Goal: Task Accomplishment & Management: Complete application form

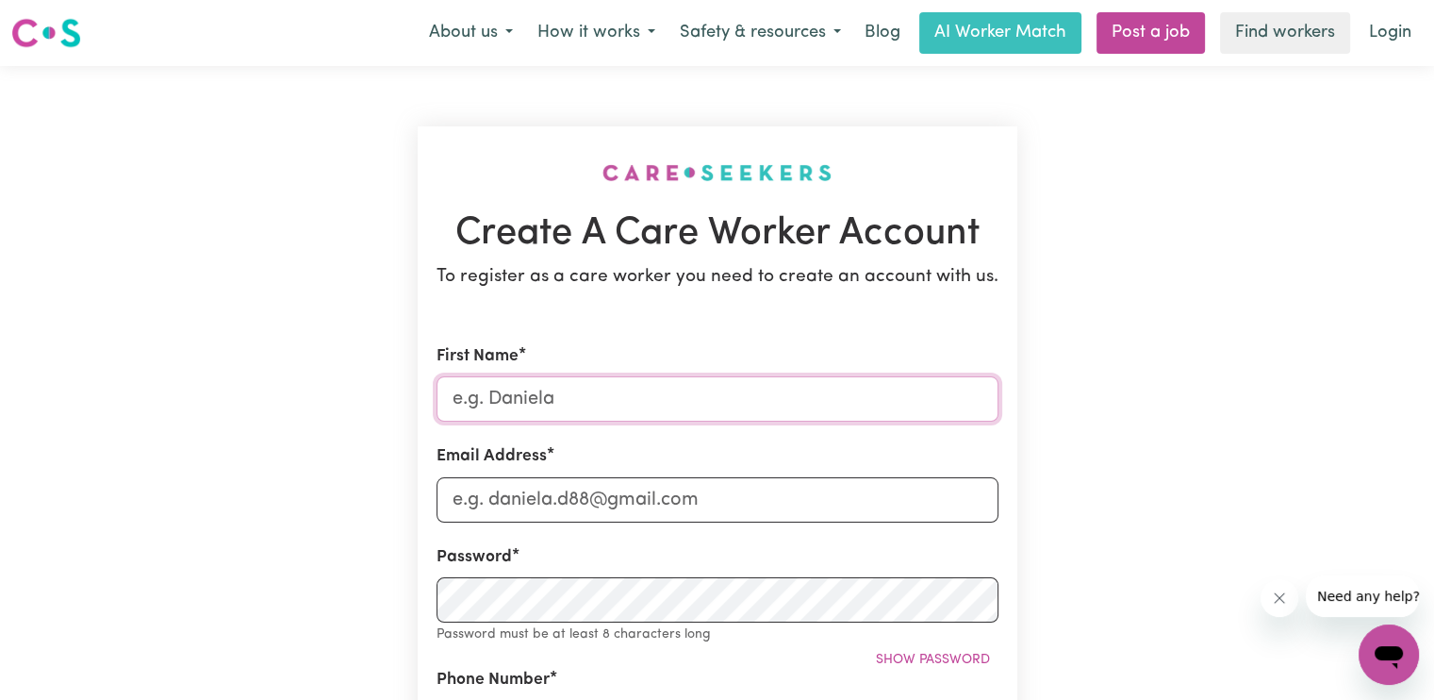
click at [704, 388] on input "First Name" at bounding box center [718, 398] width 562 height 45
type input "Pukar"
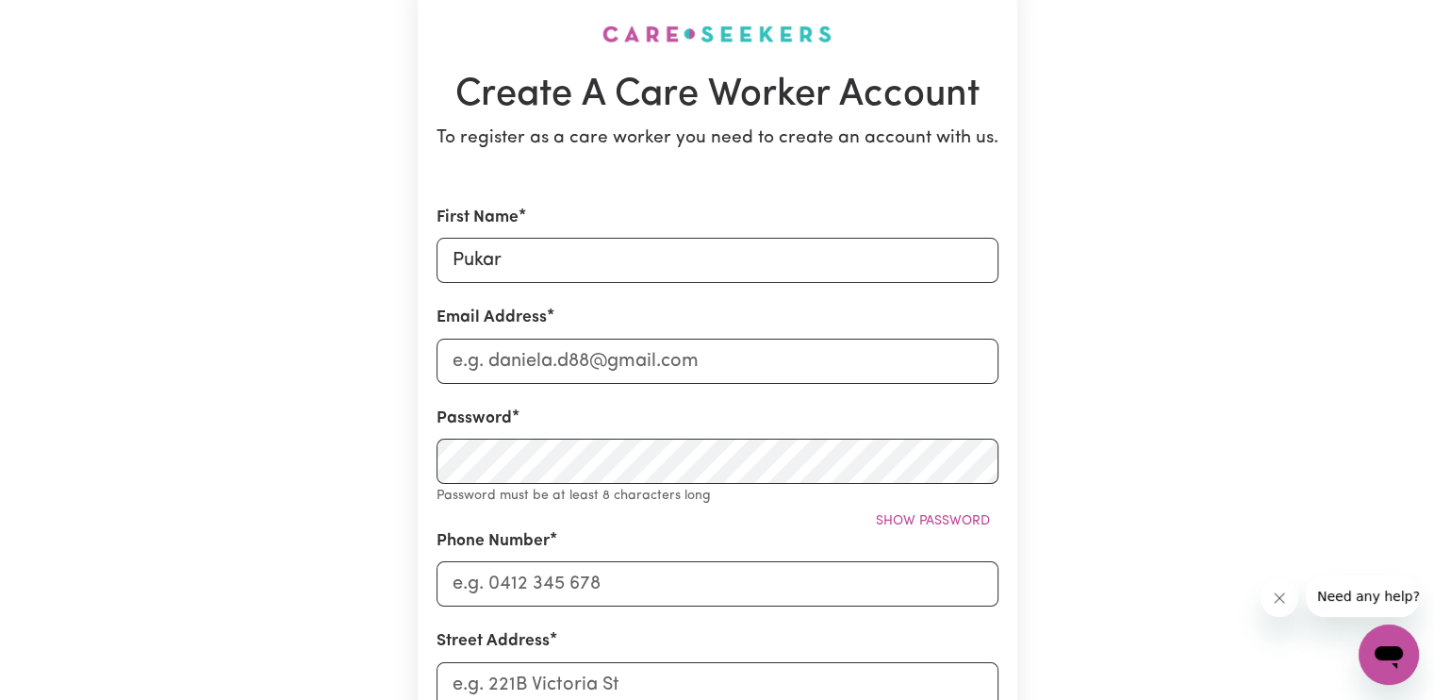
scroll to position [140, 0]
click at [664, 354] on input "Email Address" at bounding box center [718, 360] width 562 height 45
type input "[EMAIL_ADDRESS][DOMAIN_NAME]"
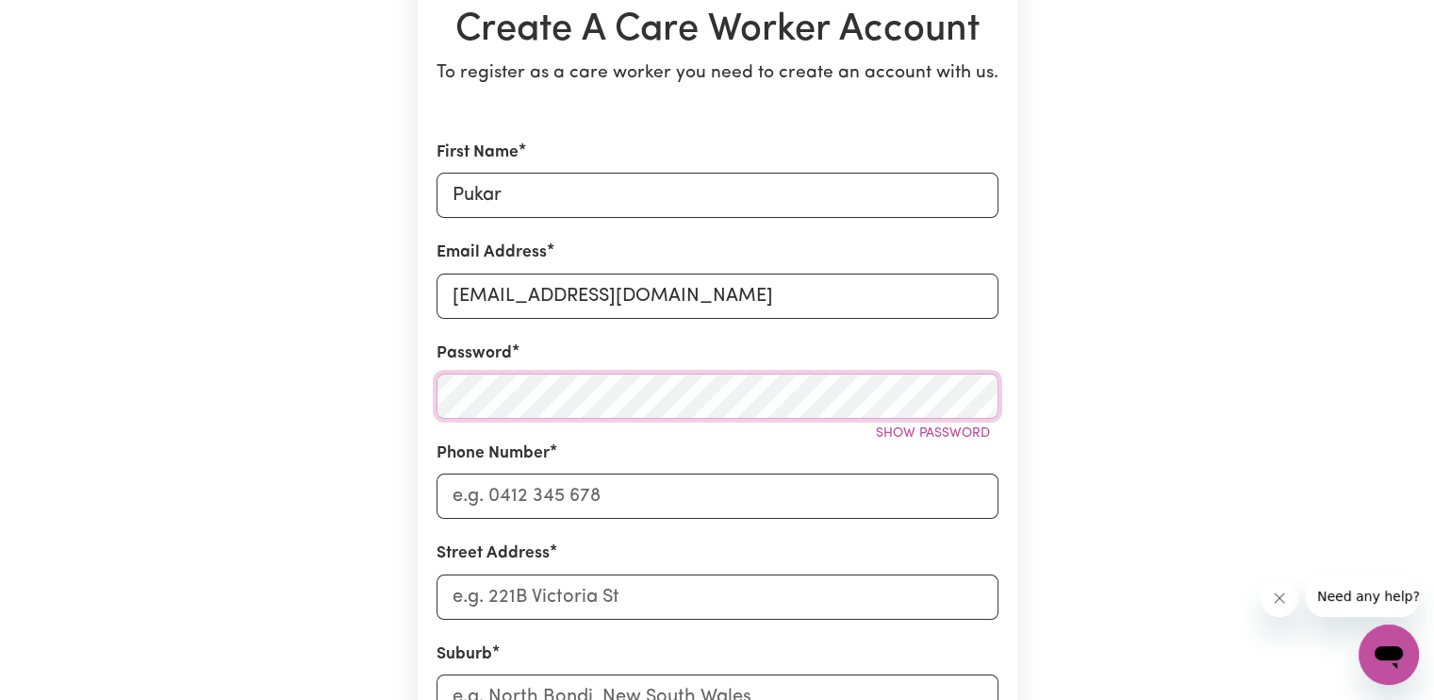
scroll to position [207, 0]
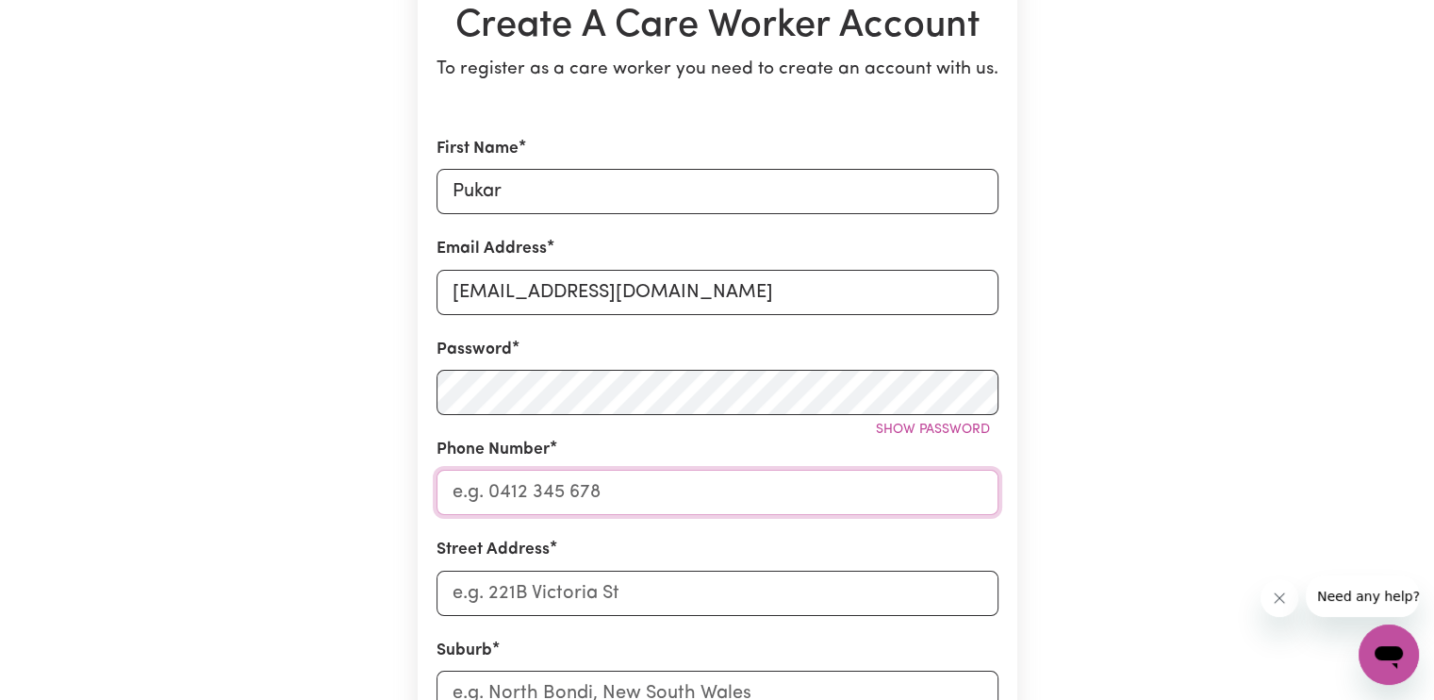
click at [575, 501] on input "Phone Number" at bounding box center [718, 492] width 562 height 45
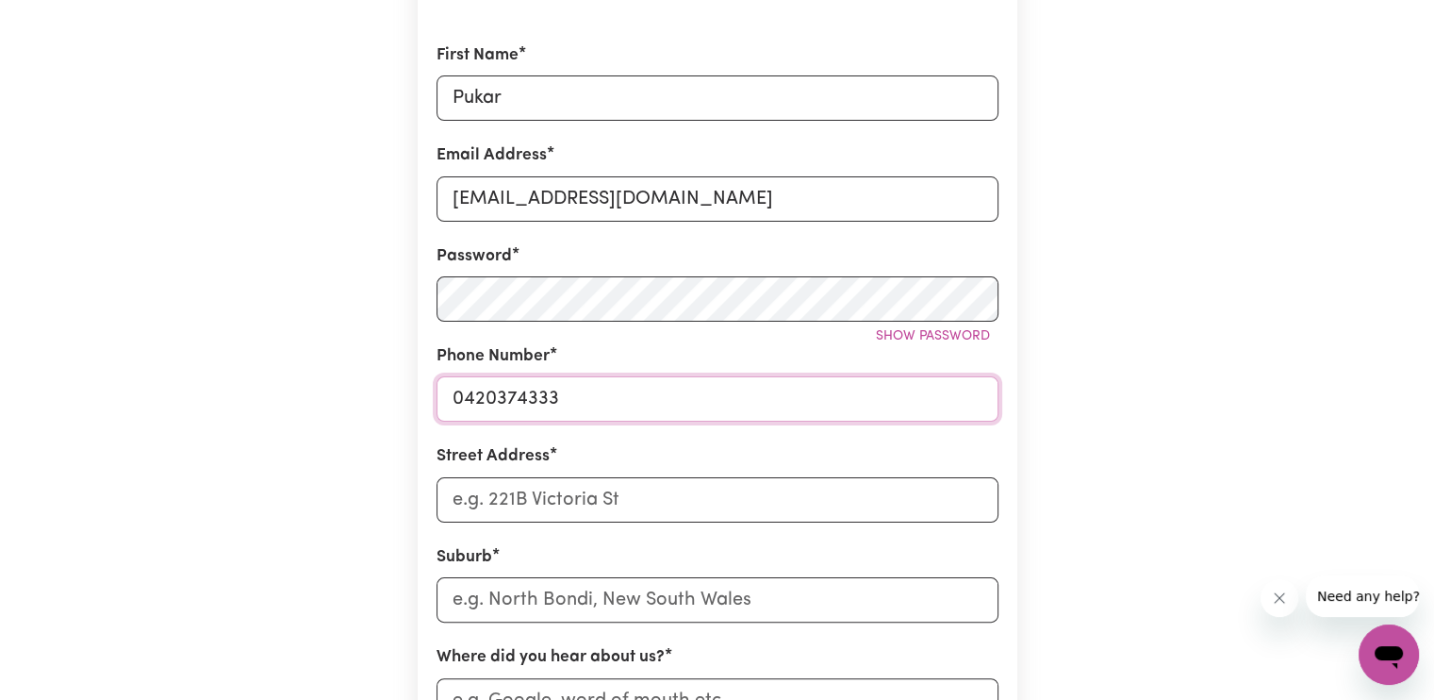
scroll to position [307, 0]
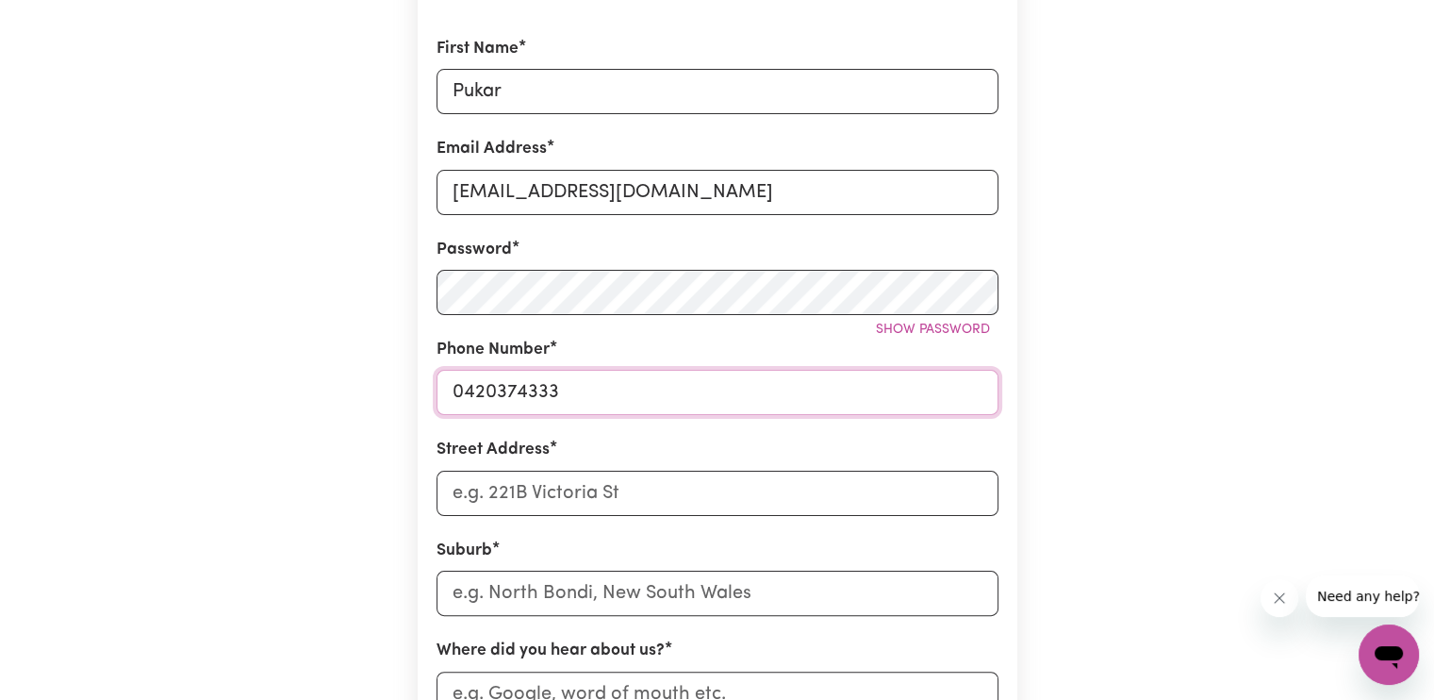
type input "0420374333"
click at [540, 499] on input "Street Address" at bounding box center [718, 493] width 562 height 45
click at [600, 489] on input "[GEOGRAPHIC_DATA], [GEOGRAPHIC_DATA]" at bounding box center [718, 493] width 562 height 45
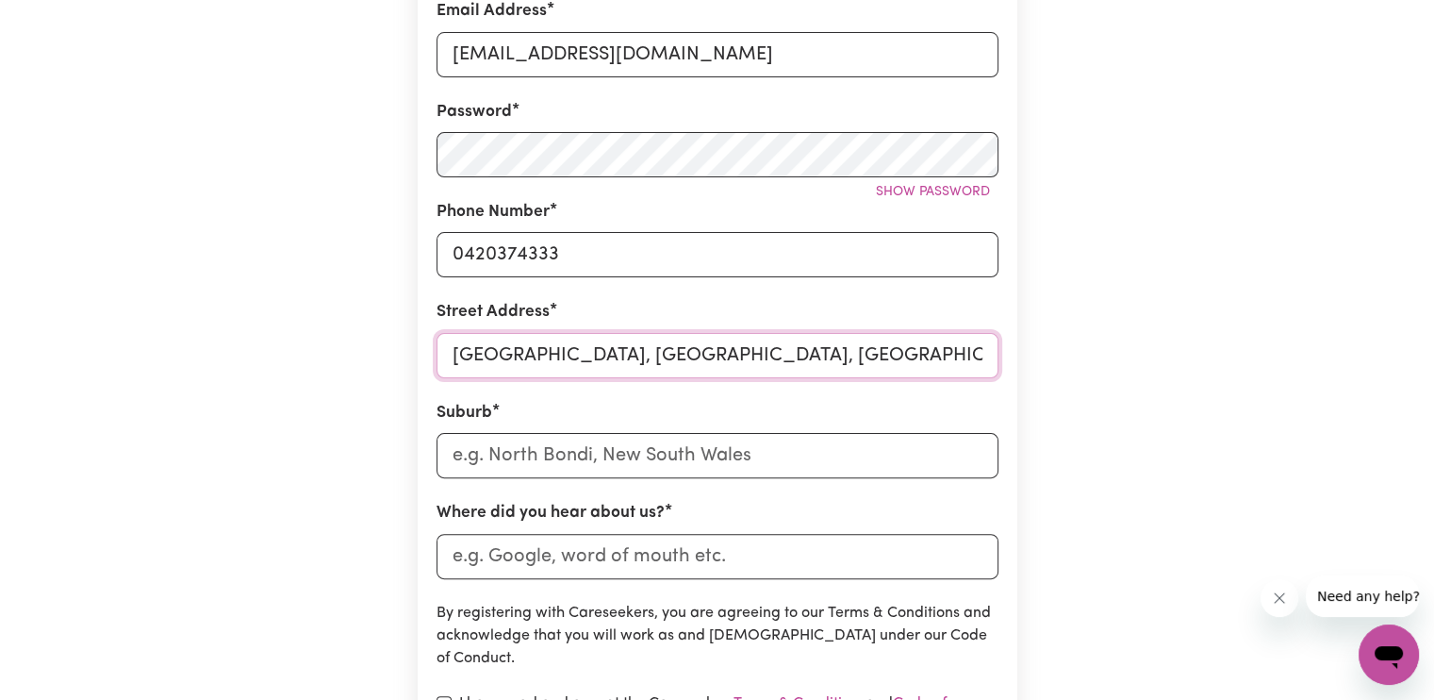
scroll to position [447, 0]
type input "[GEOGRAPHIC_DATA], [GEOGRAPHIC_DATA], [GEOGRAPHIC_DATA]"
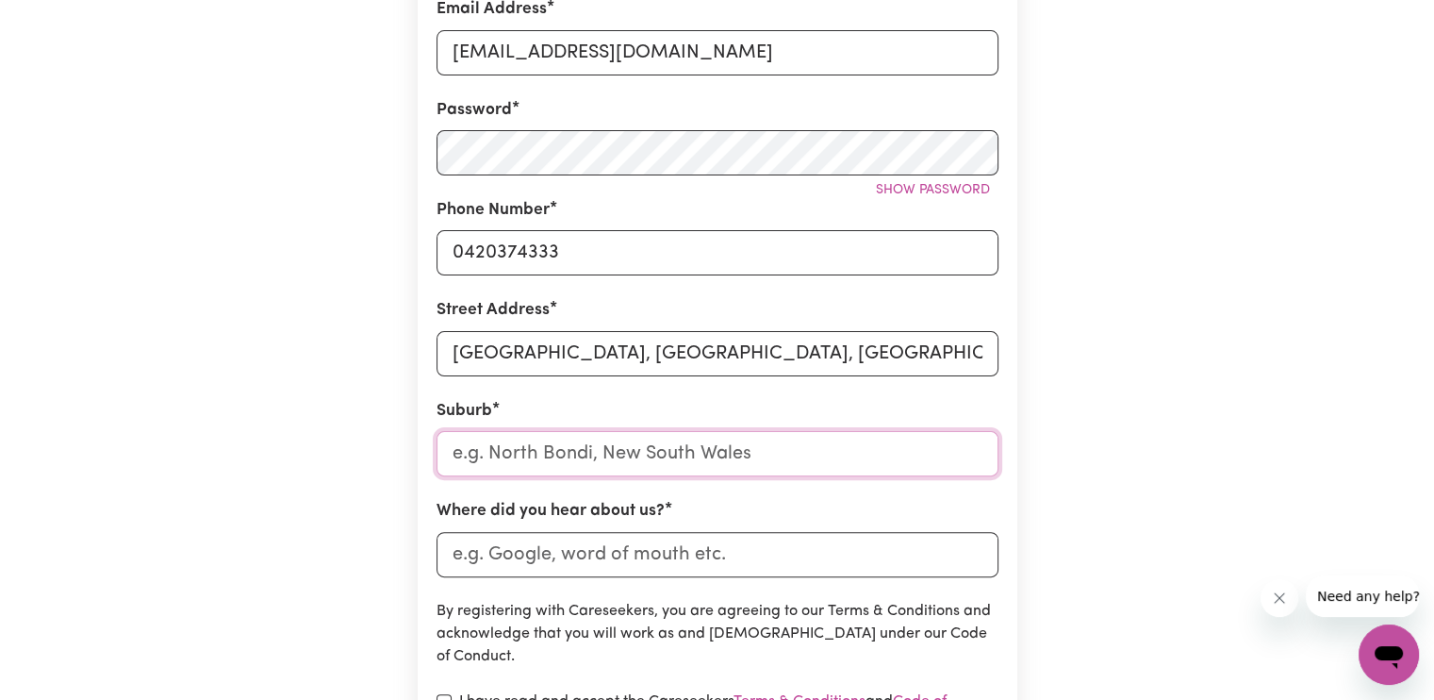
click at [613, 456] on input "text" at bounding box center [718, 453] width 562 height 45
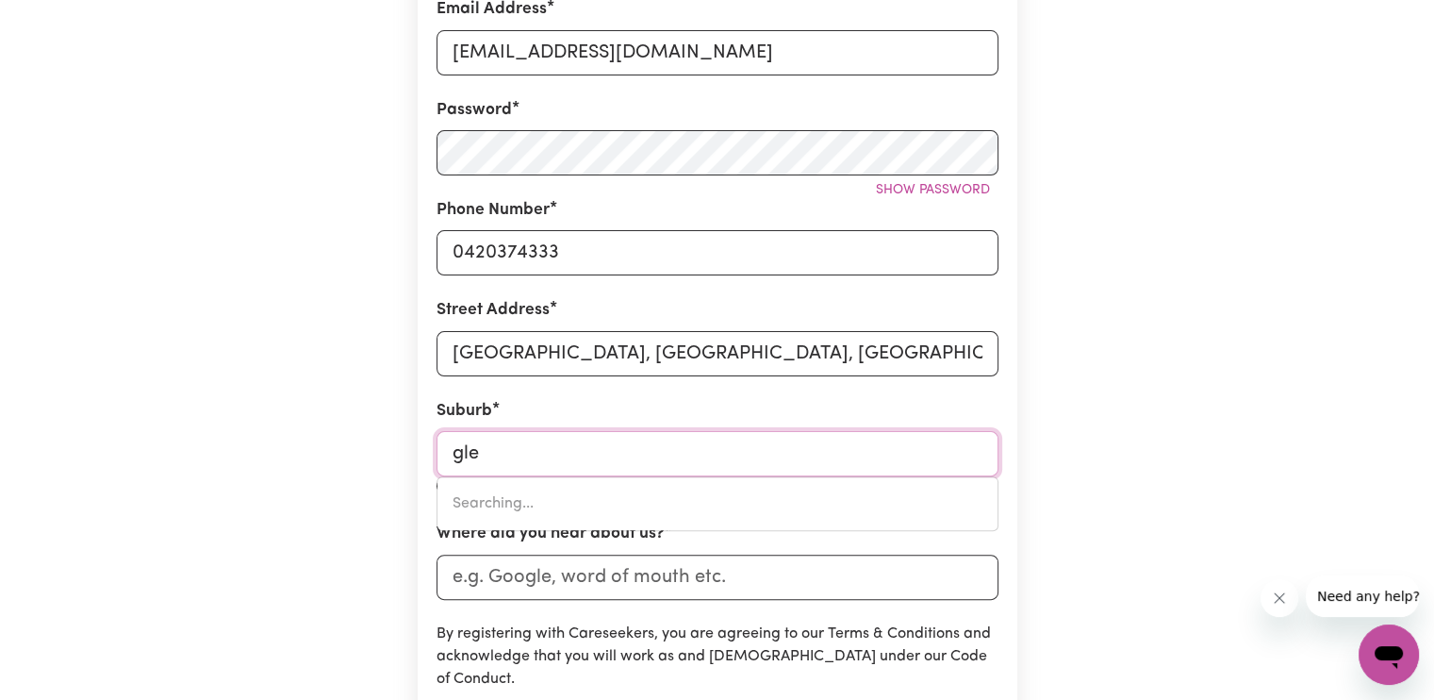
type input "[PERSON_NAME]"
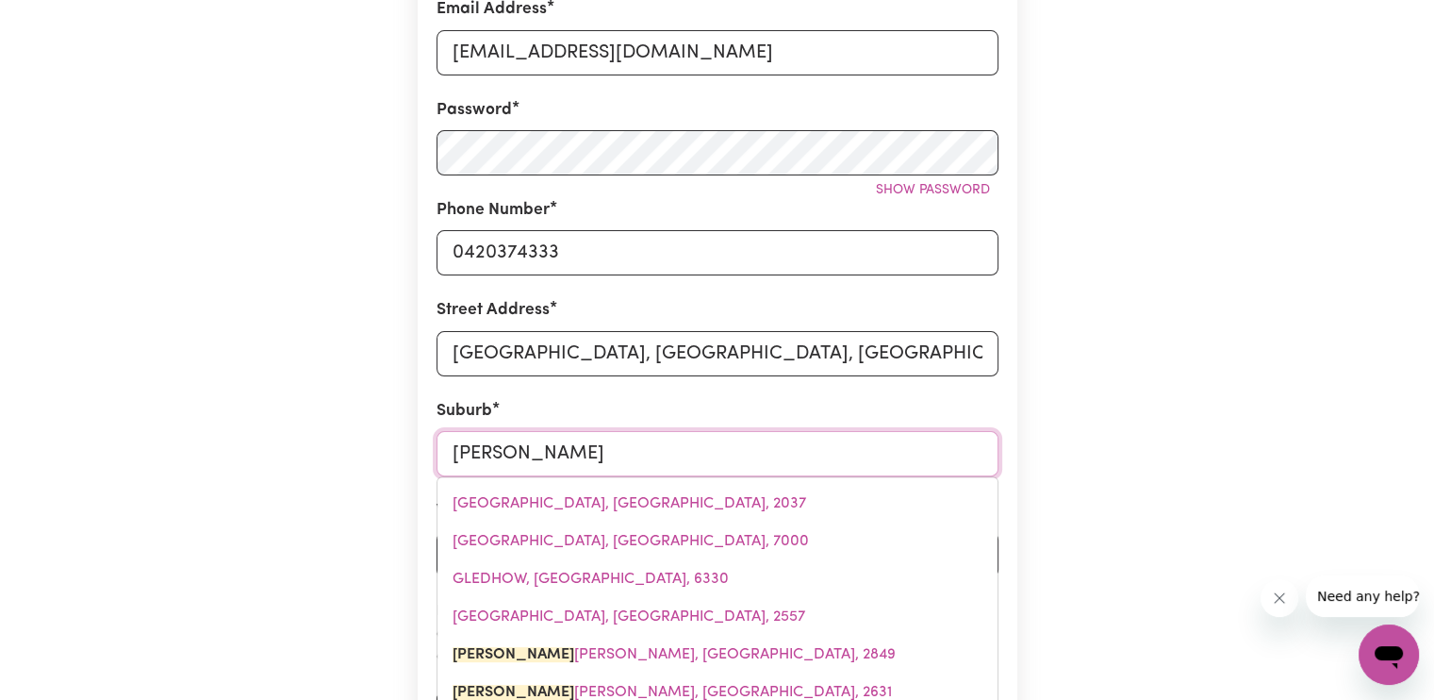
type input "[PERSON_NAME] [PERSON_NAME], [GEOGRAPHIC_DATA], 2849"
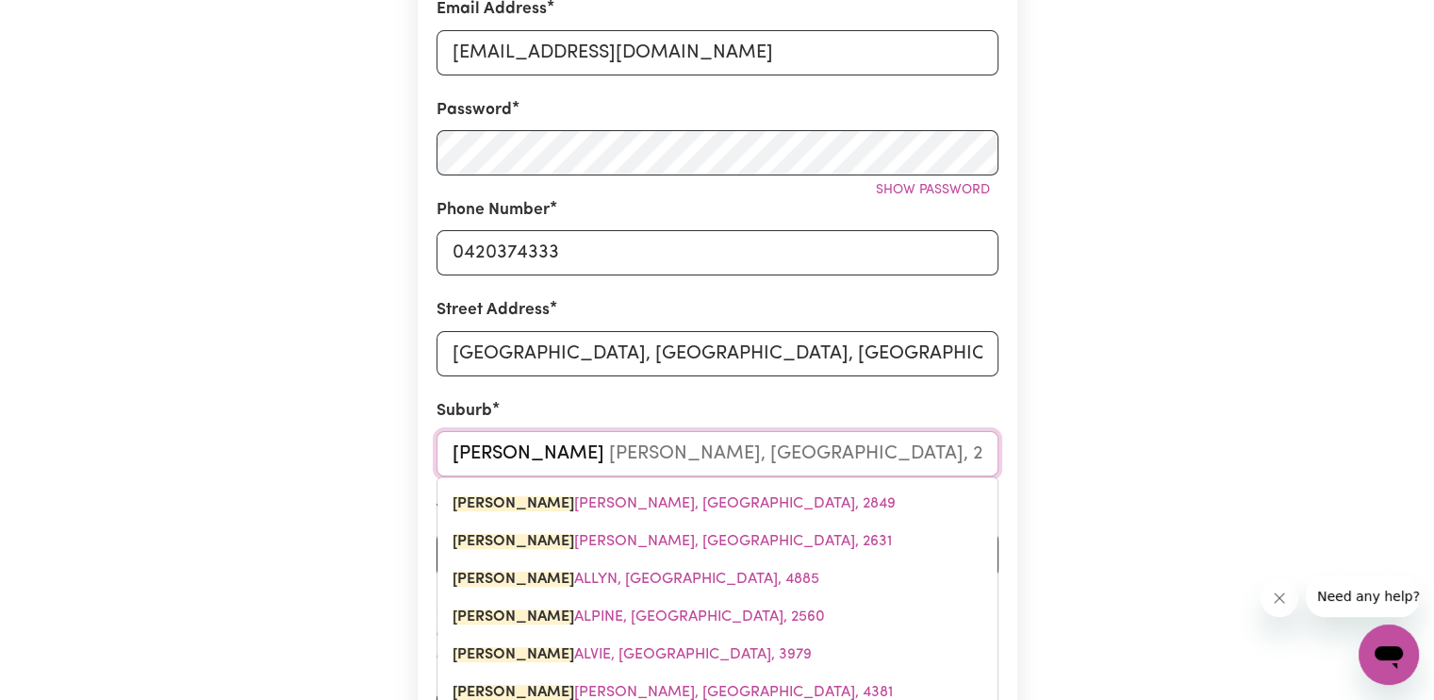
type input "glenr"
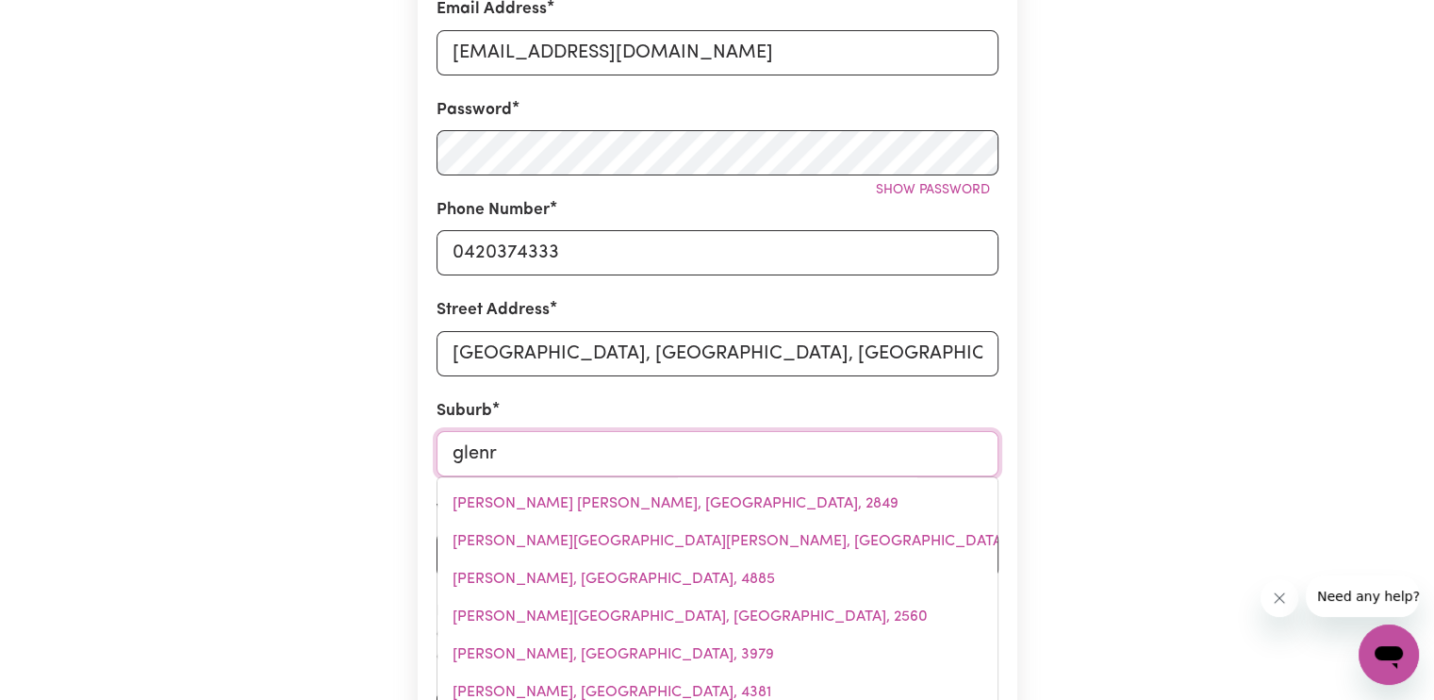
type input "glenro"
type input "glenroCK, [GEOGRAPHIC_DATA], 2337"
type input "glenroy"
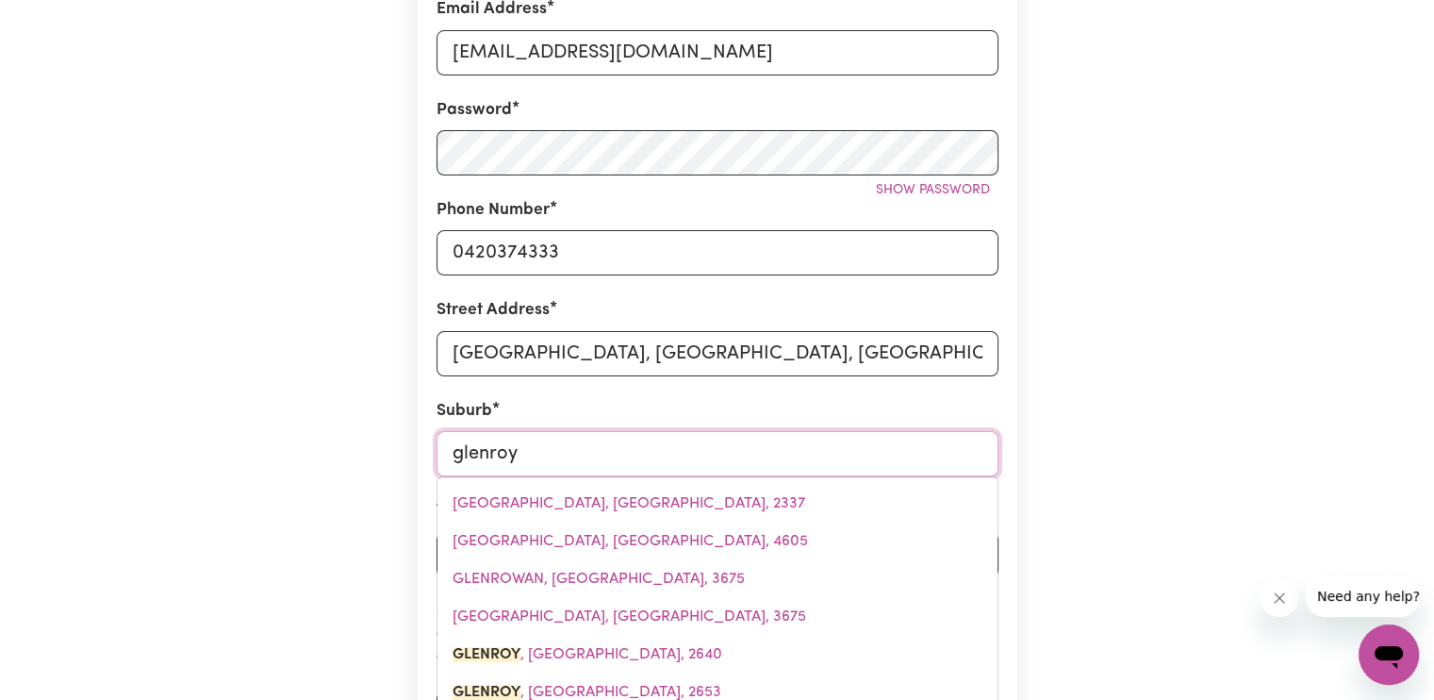
type input "[GEOGRAPHIC_DATA], [GEOGRAPHIC_DATA], 2640"
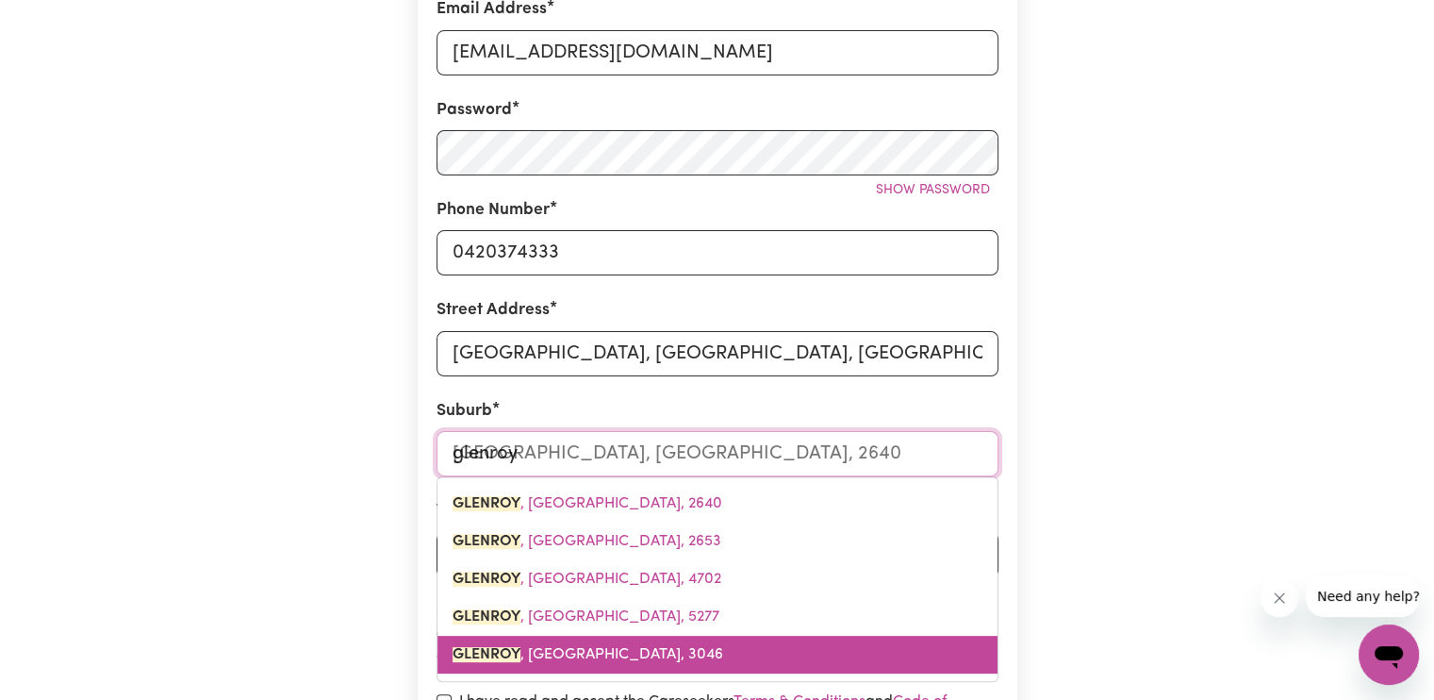
click at [611, 663] on link "GLENROY , [GEOGRAPHIC_DATA], 3046" at bounding box center [718, 655] width 560 height 38
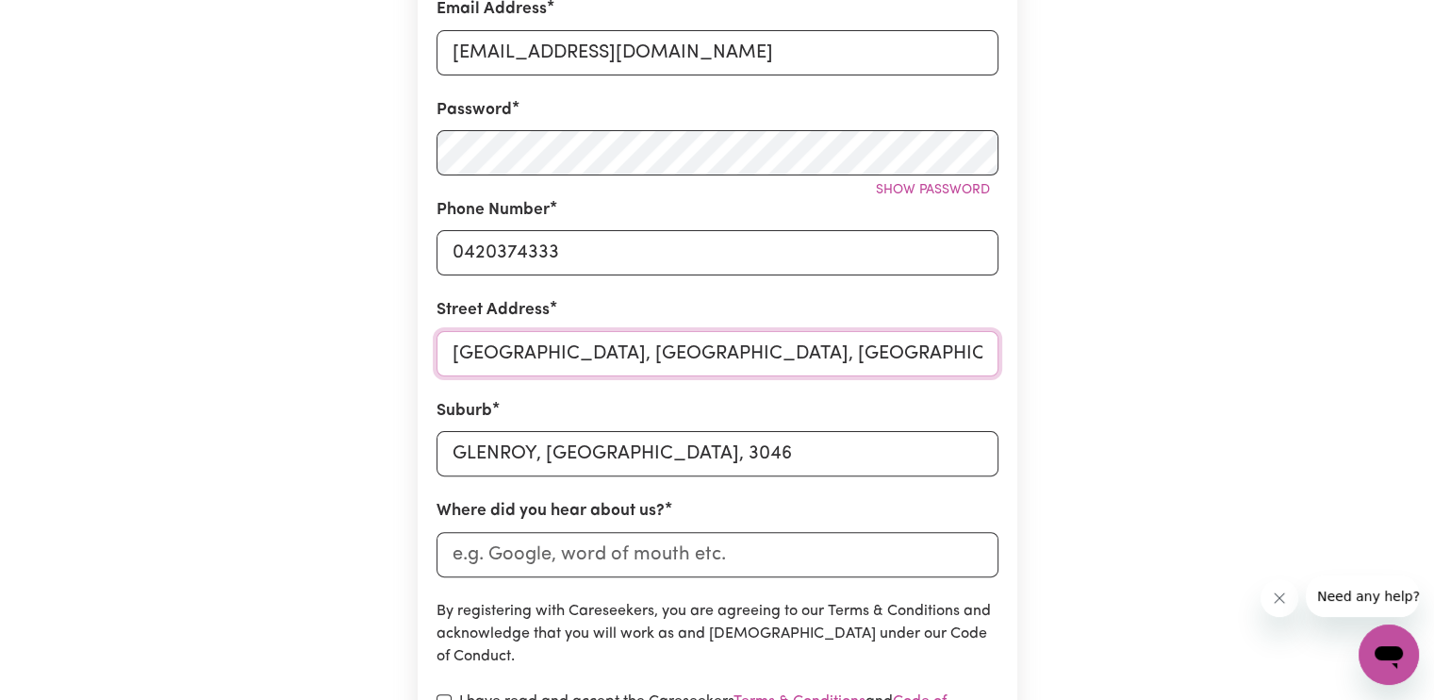
drag, startPoint x: 706, startPoint y: 357, endPoint x: 606, endPoint y: 373, distance: 101.1
click at [606, 373] on input "[GEOGRAPHIC_DATA], [GEOGRAPHIC_DATA], [GEOGRAPHIC_DATA]" at bounding box center [718, 353] width 562 height 45
click at [453, 355] on input "[GEOGRAPHIC_DATA]," at bounding box center [718, 353] width 562 height 45
click at [445, 347] on input "[STREET_ADDRESS]," at bounding box center [718, 353] width 562 height 45
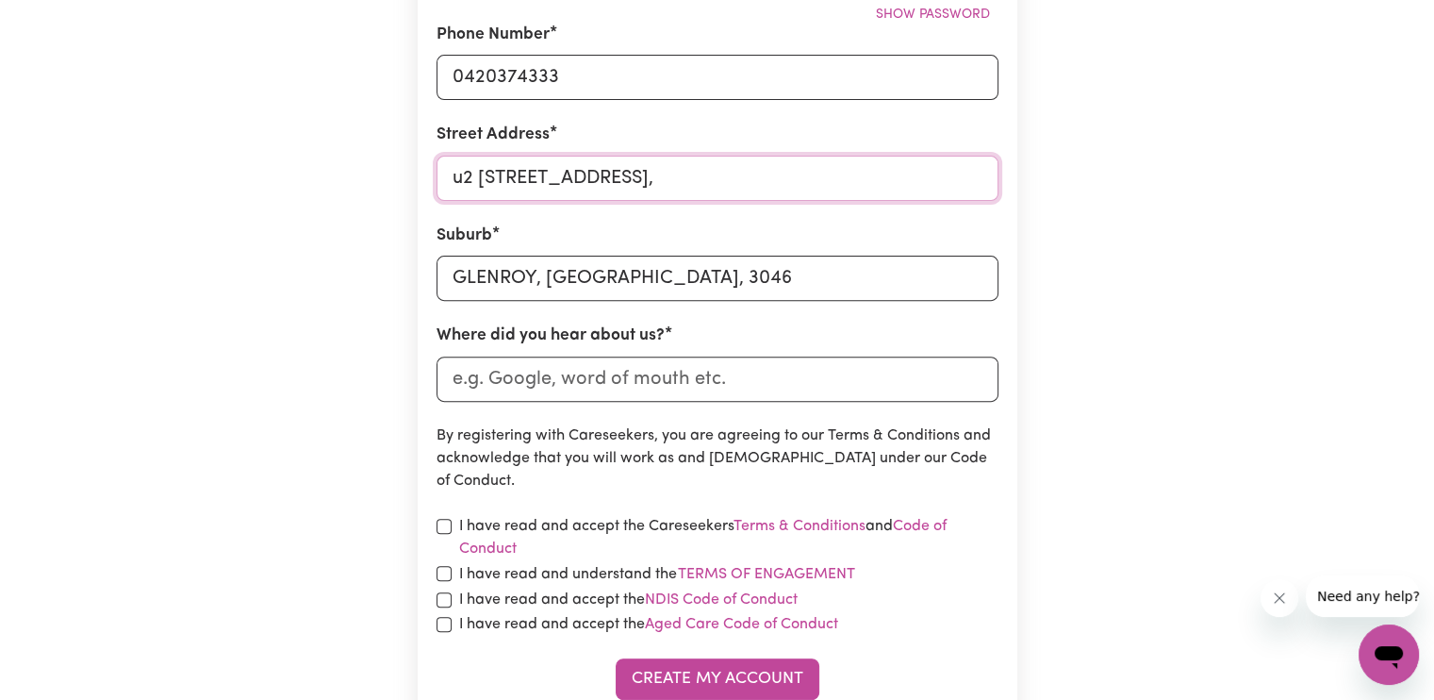
scroll to position [643, 0]
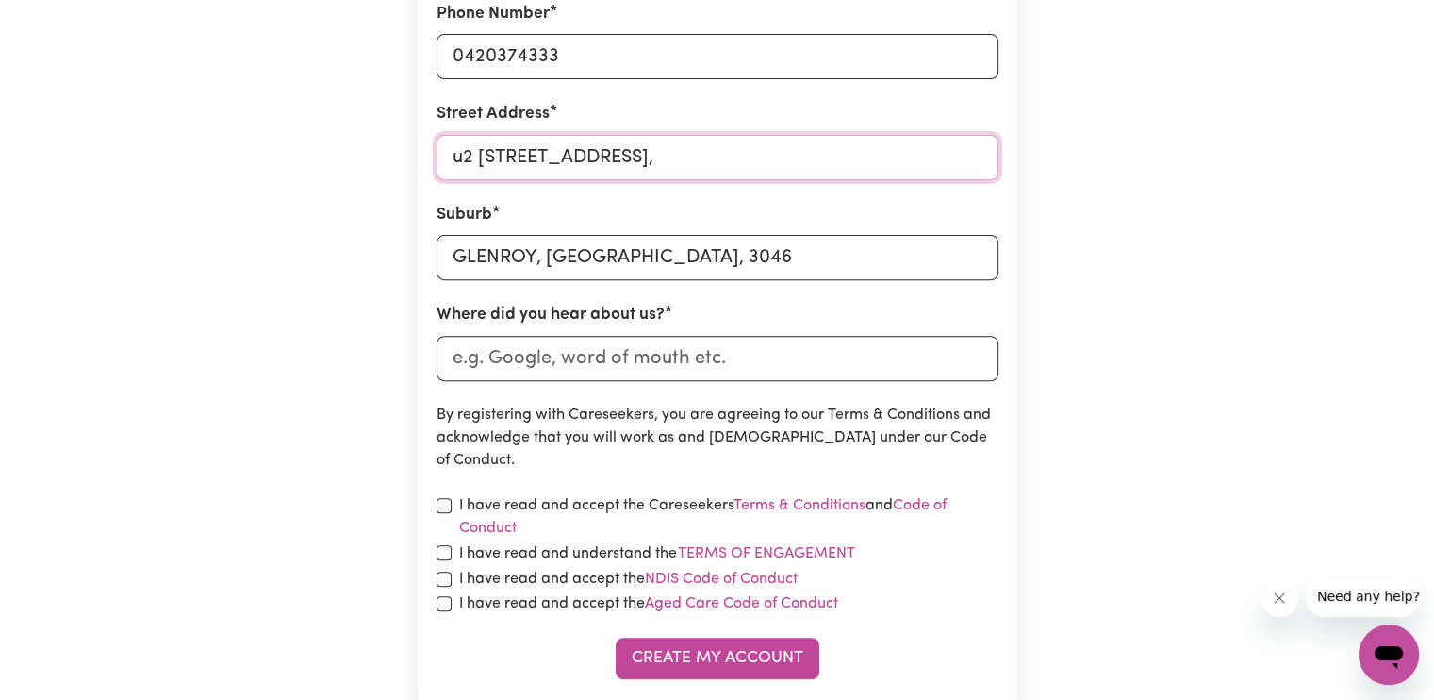
type input "u2 [STREET_ADDRESS],"
click at [627, 357] on input "Where did you hear about us?" at bounding box center [718, 358] width 562 height 45
type input "indeed"
click at [445, 501] on input "checkbox" at bounding box center [444, 505] width 15 height 15
checkbox input "true"
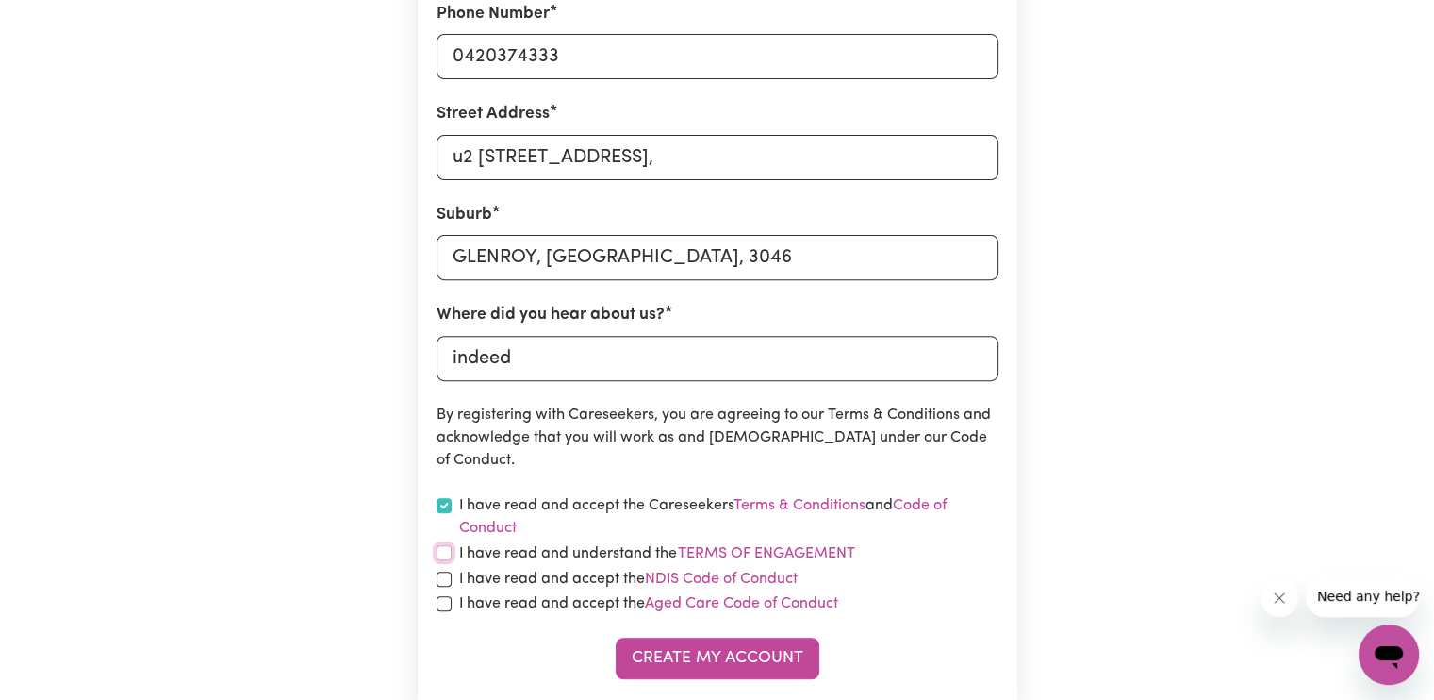
click at [444, 551] on input "checkbox" at bounding box center [444, 552] width 15 height 15
checkbox input "true"
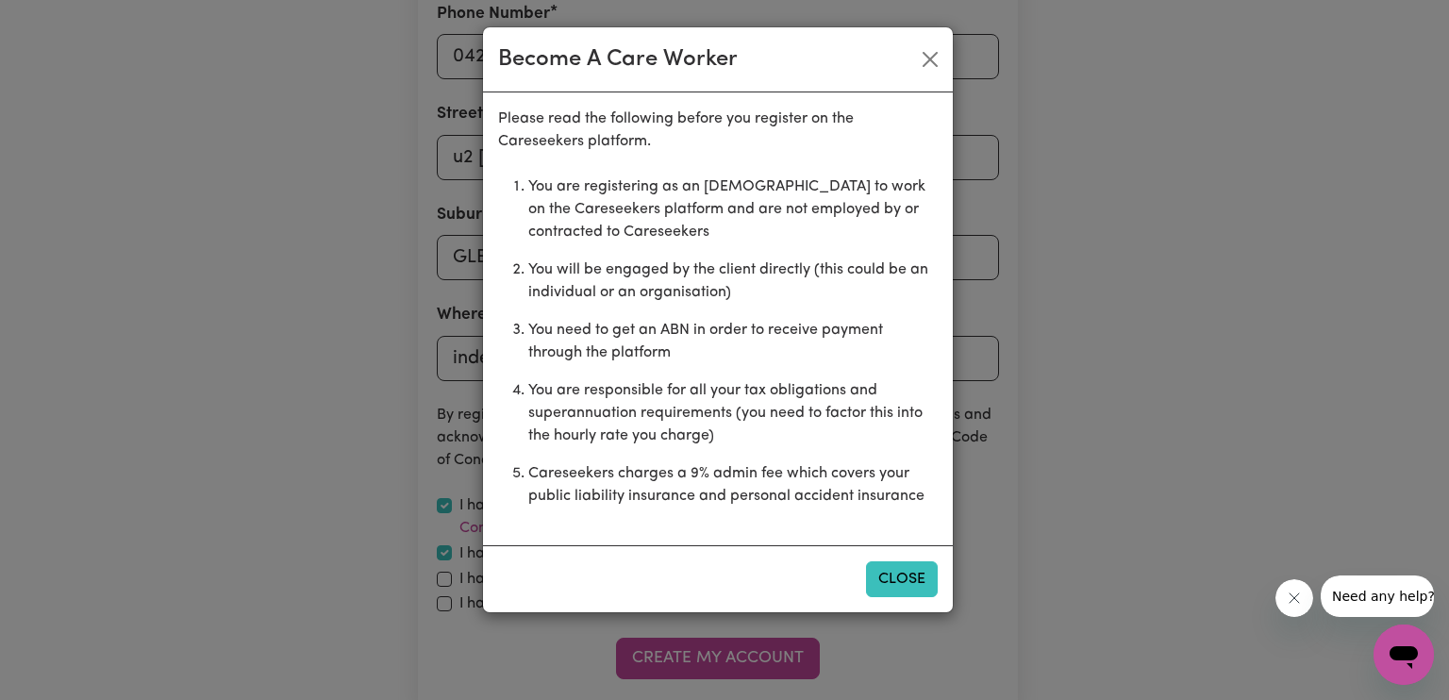
click at [887, 573] on button "Close" at bounding box center [902, 579] width 72 height 36
